Goal: Information Seeking & Learning: Learn about a topic

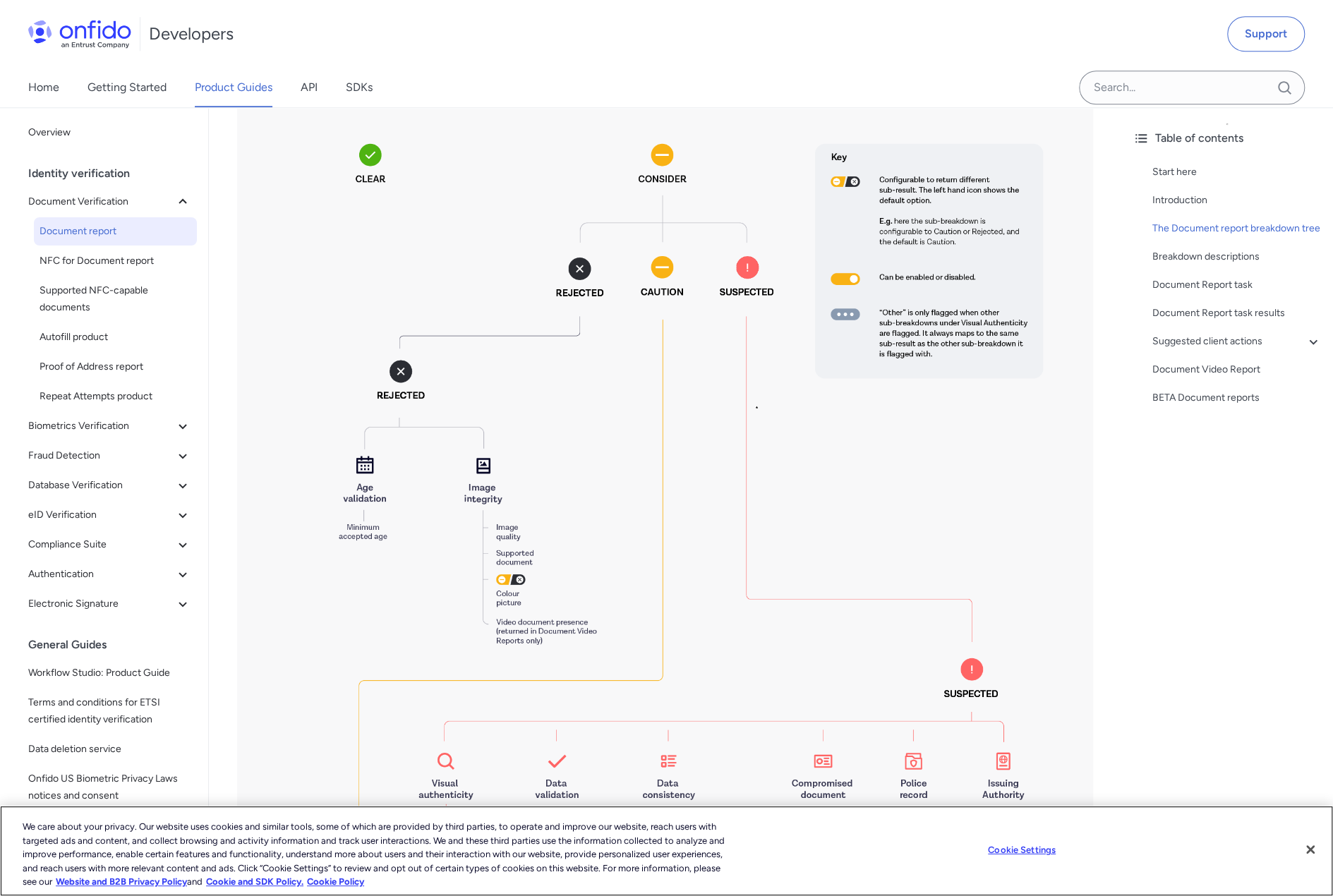
scroll to position [988, 0]
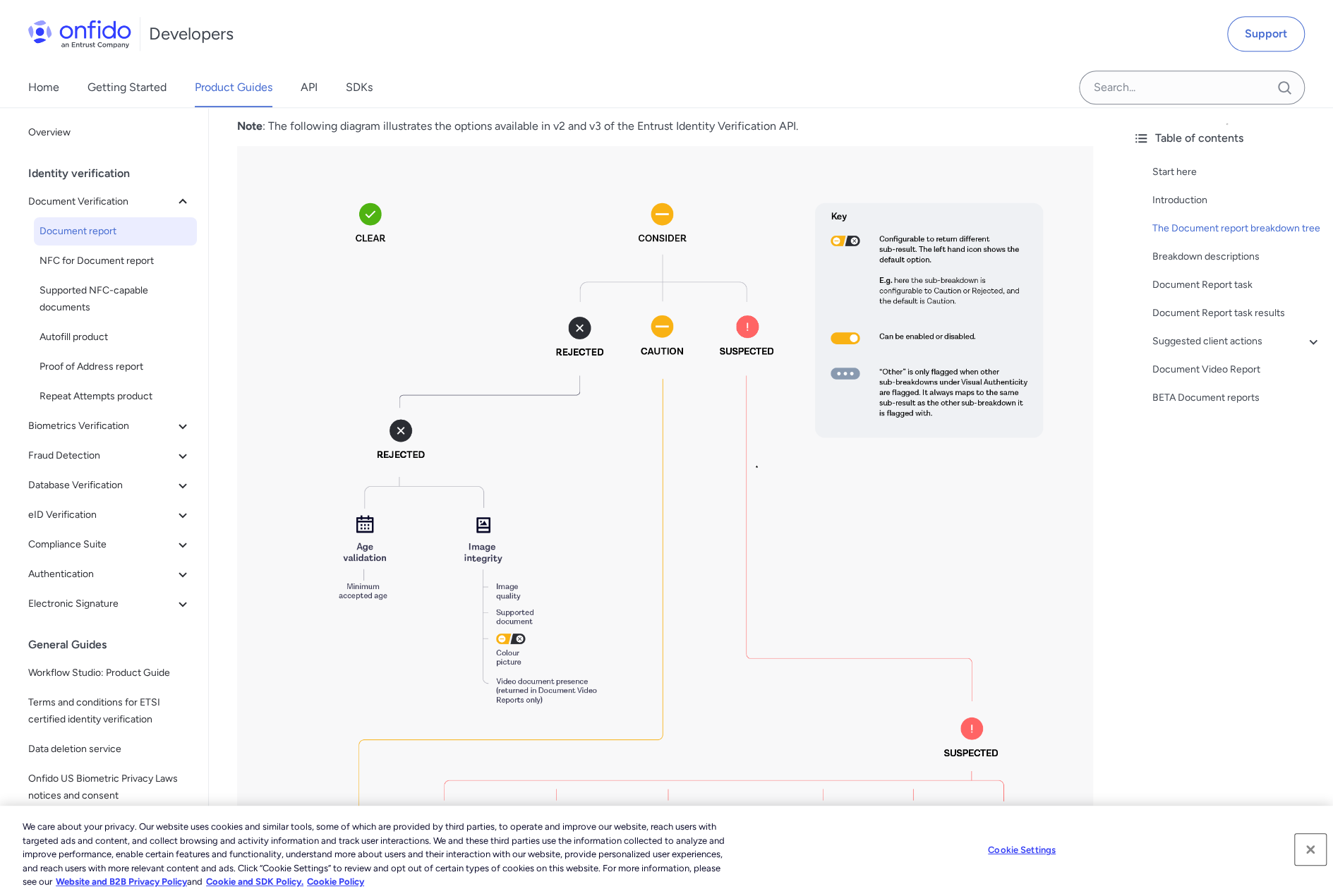
drag, startPoint x: 1309, startPoint y: 848, endPoint x: 1311, endPoint y: 836, distance: 12.2
click at [1309, 847] on button "Close" at bounding box center [1310, 849] width 31 height 31
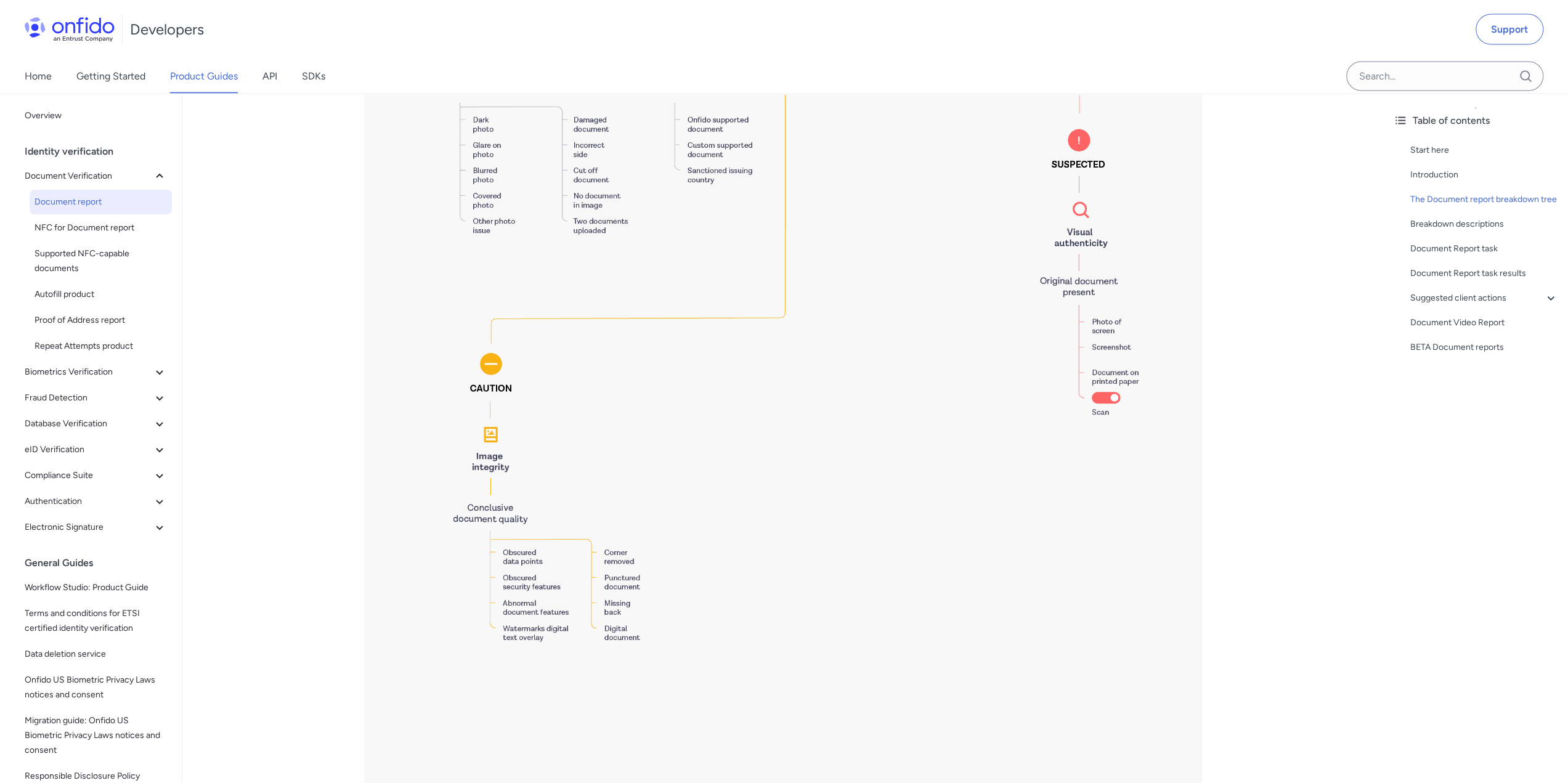
scroll to position [2667, 0]
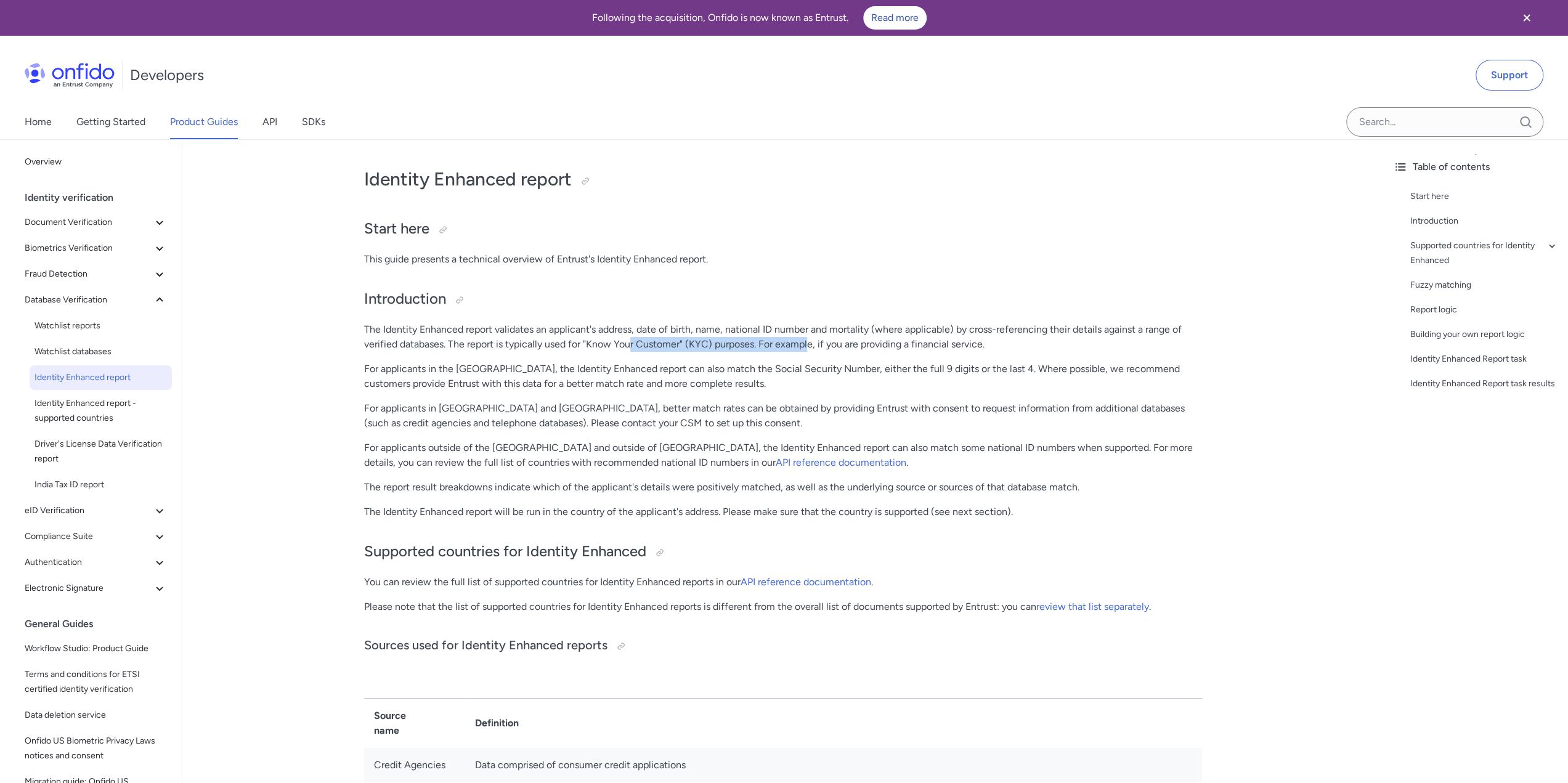
drag, startPoint x: 633, startPoint y: 342, endPoint x: 807, endPoint y: 343, distance: 174.0
click at [807, 343] on p "The Identity Enhanced report validates an applicant's address, date of birth, n…" at bounding box center [783, 336] width 838 height 30
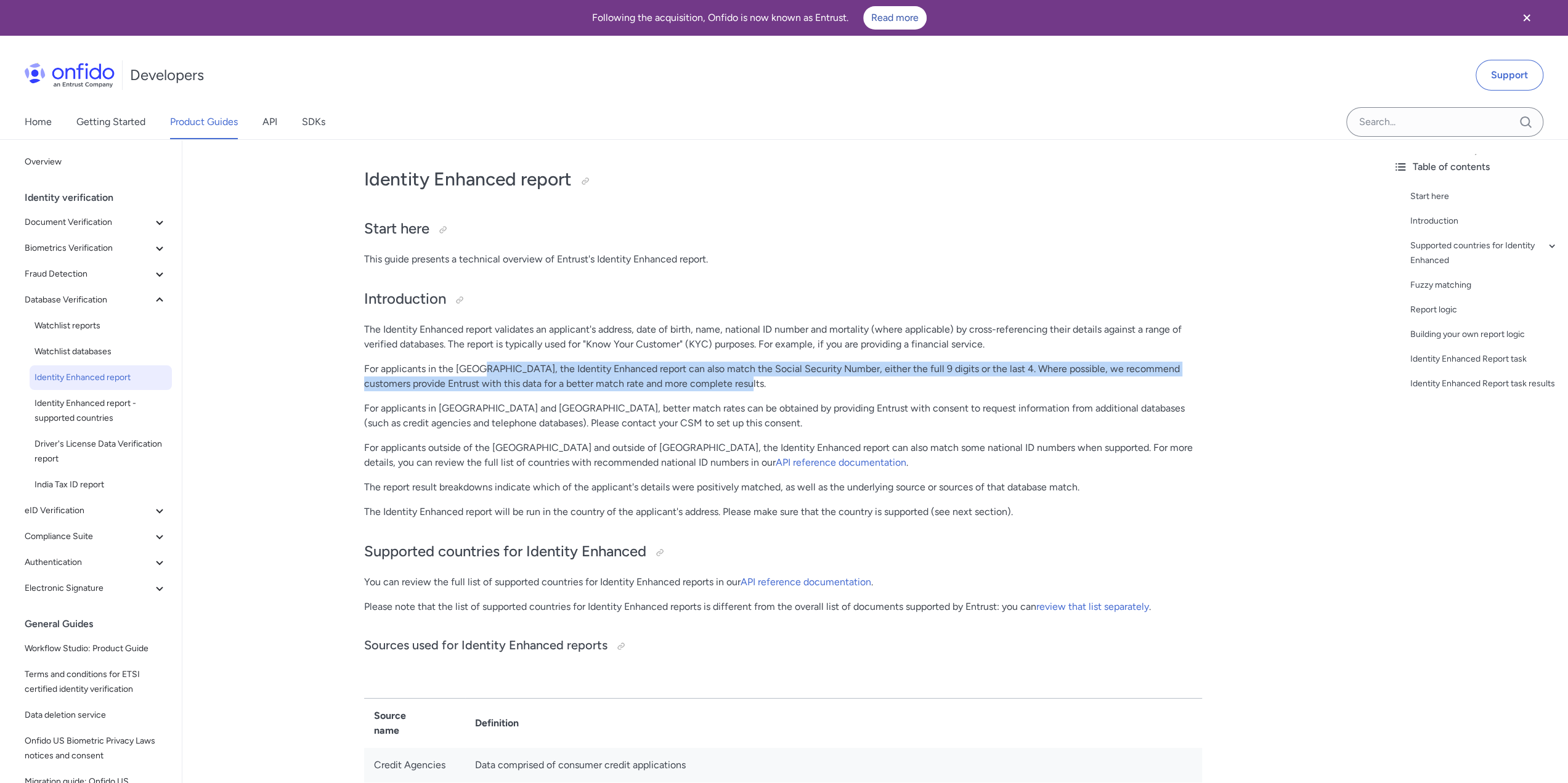
drag, startPoint x: 478, startPoint y: 367, endPoint x: 1002, endPoint y: 378, distance: 524.1
click at [1002, 378] on p "For applicants in the United States, the Identity Enhanced report can also matc…" at bounding box center [783, 376] width 838 height 30
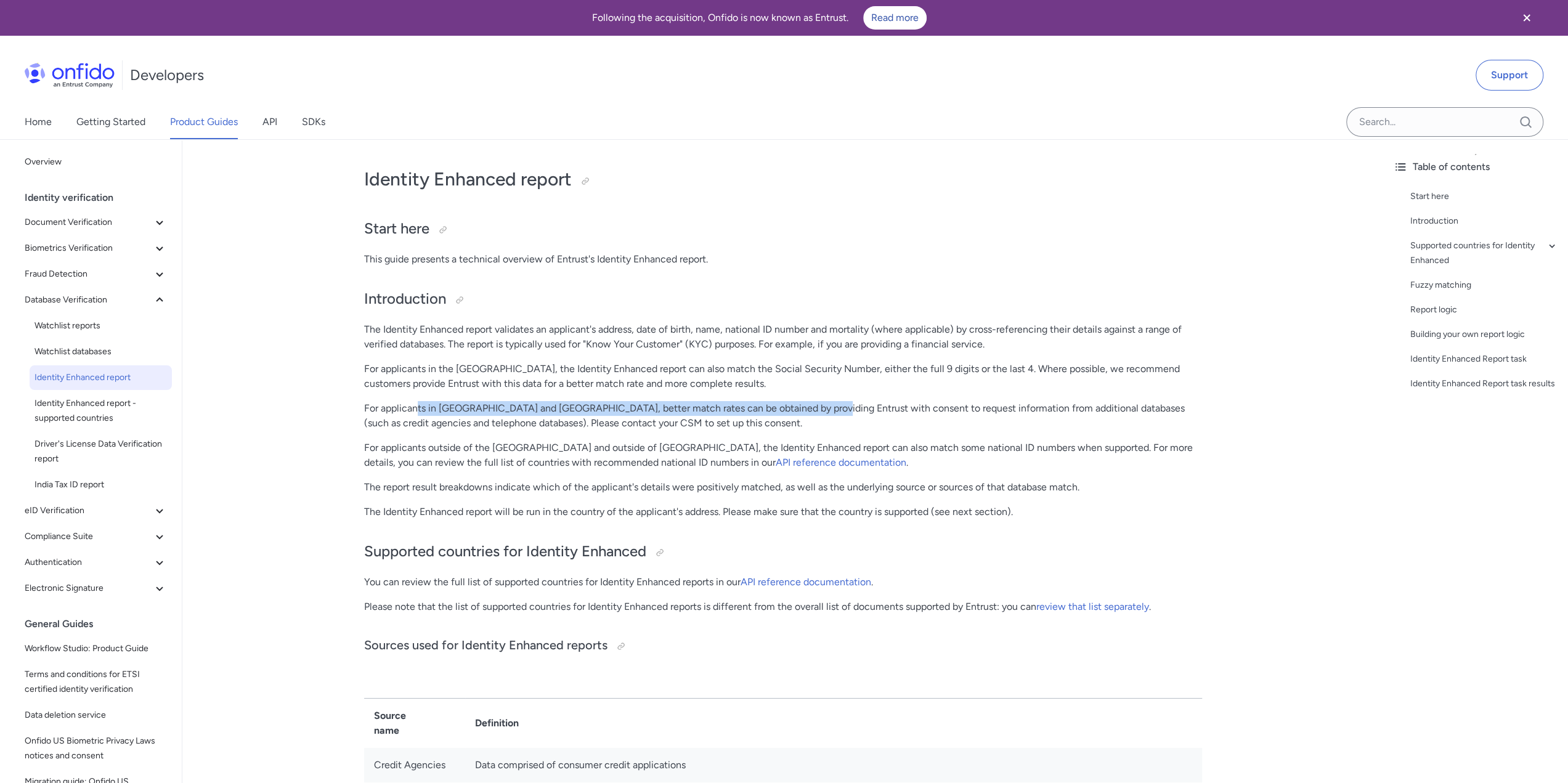
drag, startPoint x: 419, startPoint y: 408, endPoint x: 818, endPoint y: 413, distance: 399.0
click at [818, 413] on p "For applicants in Canada and Hong Kong, better match rates can be obtained by p…" at bounding box center [783, 415] width 838 height 30
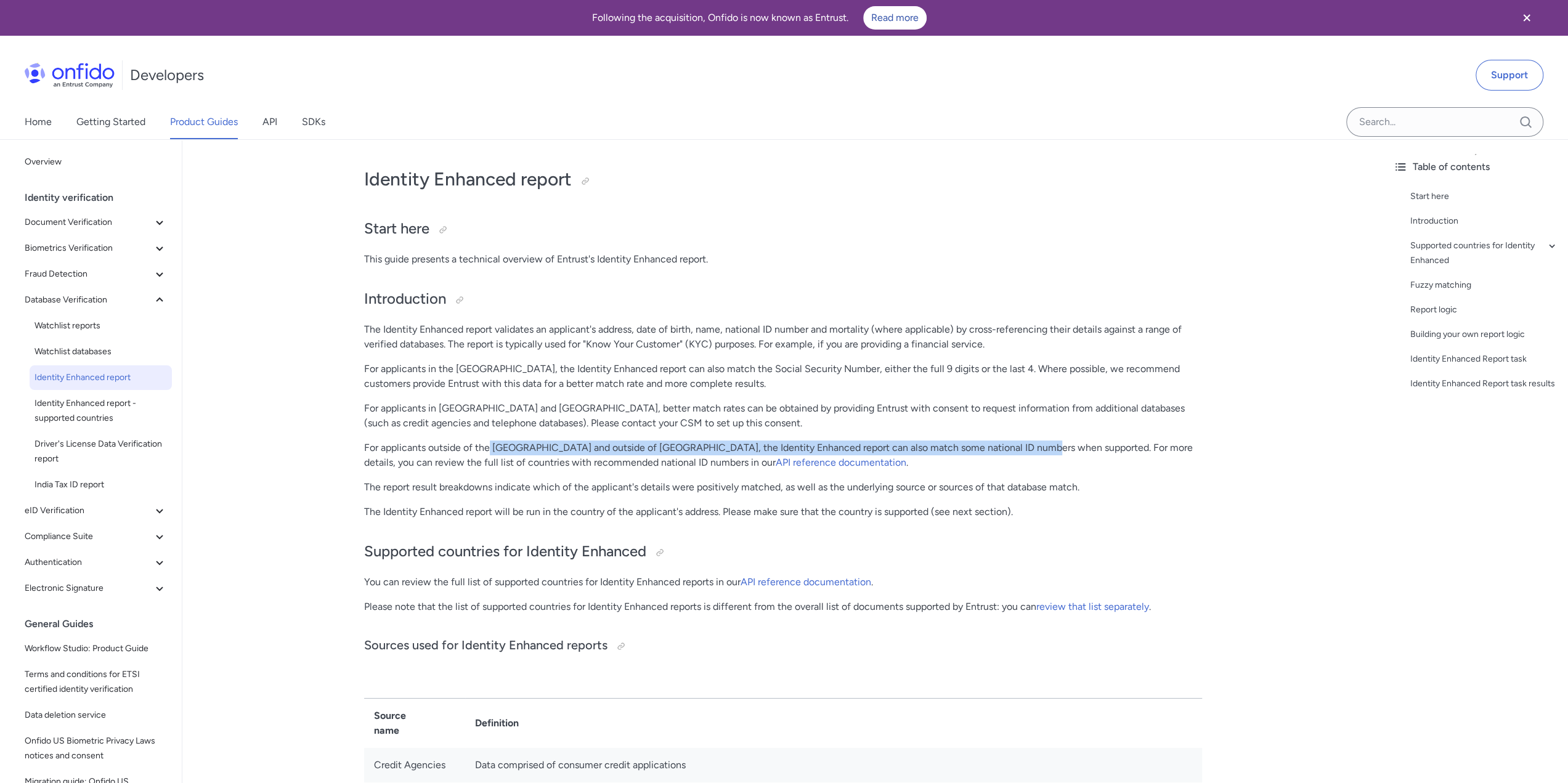
drag, startPoint x: 490, startPoint y: 446, endPoint x: 1025, endPoint y: 445, distance: 535.0
click at [1025, 445] on p "For applicants outside of the United Kingdom and outside of the United States, …" at bounding box center [783, 455] width 838 height 30
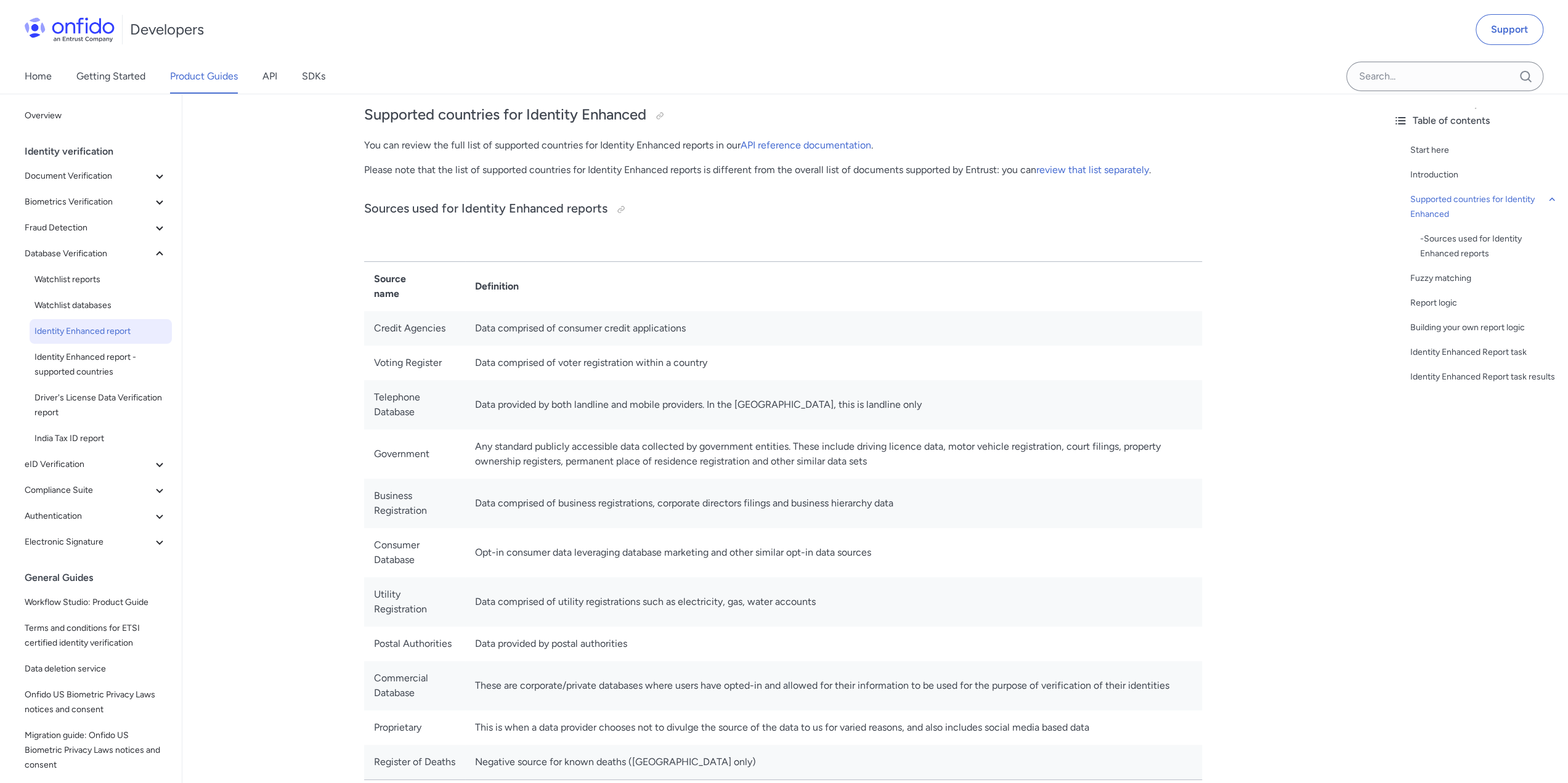
scroll to position [555, 0]
